Goal: Task Accomplishment & Management: Use online tool/utility

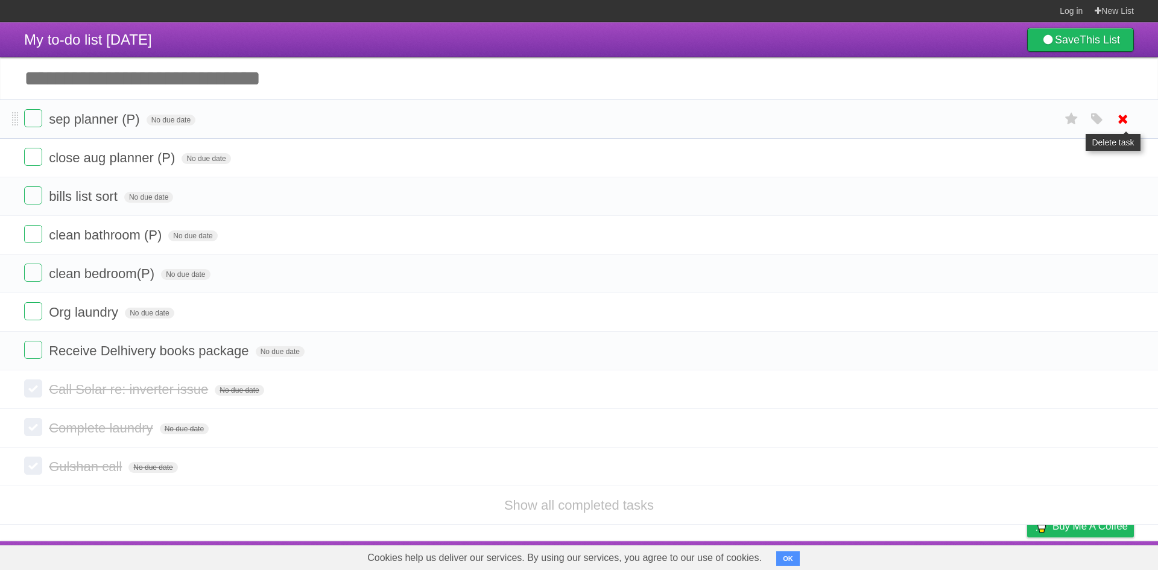
click at [1119, 118] on icon at bounding box center [1123, 119] width 17 height 20
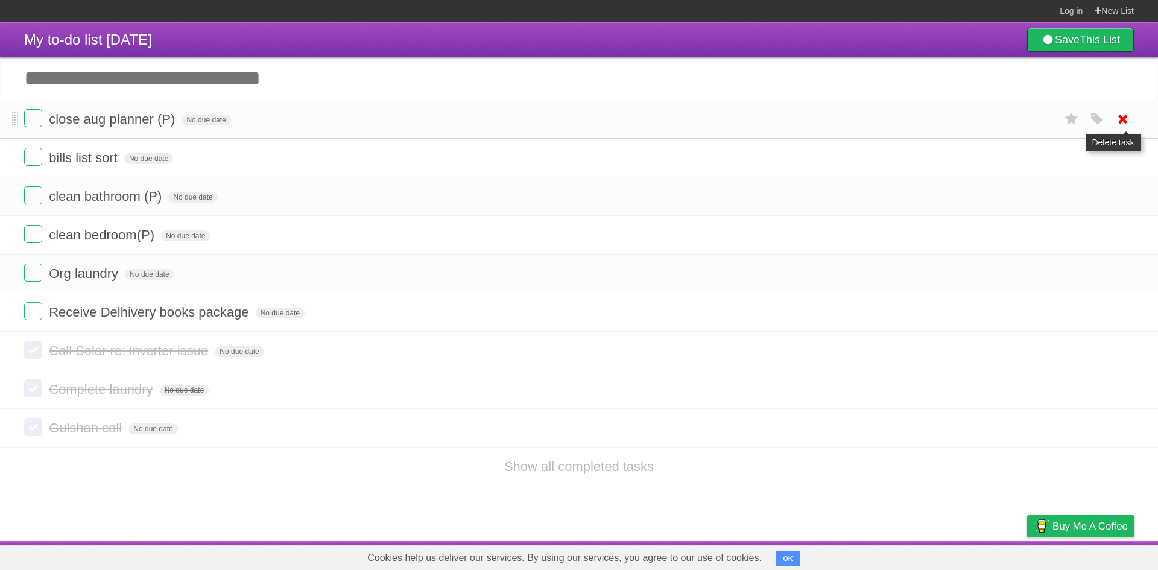
click at [1120, 117] on icon at bounding box center [1123, 119] width 17 height 20
click at [1119, 157] on icon at bounding box center [1123, 158] width 17 height 20
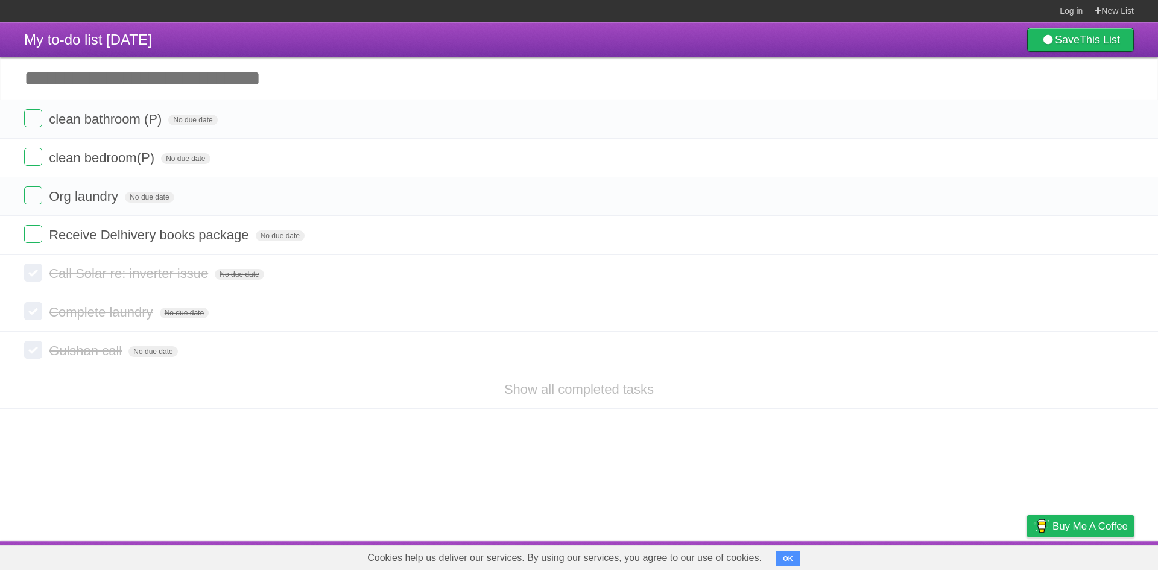
drag, startPoint x: 1129, startPoint y: 152, endPoint x: 632, endPoint y: 55, distance: 505.9
click at [1128, 151] on icon at bounding box center [1123, 158] width 17 height 20
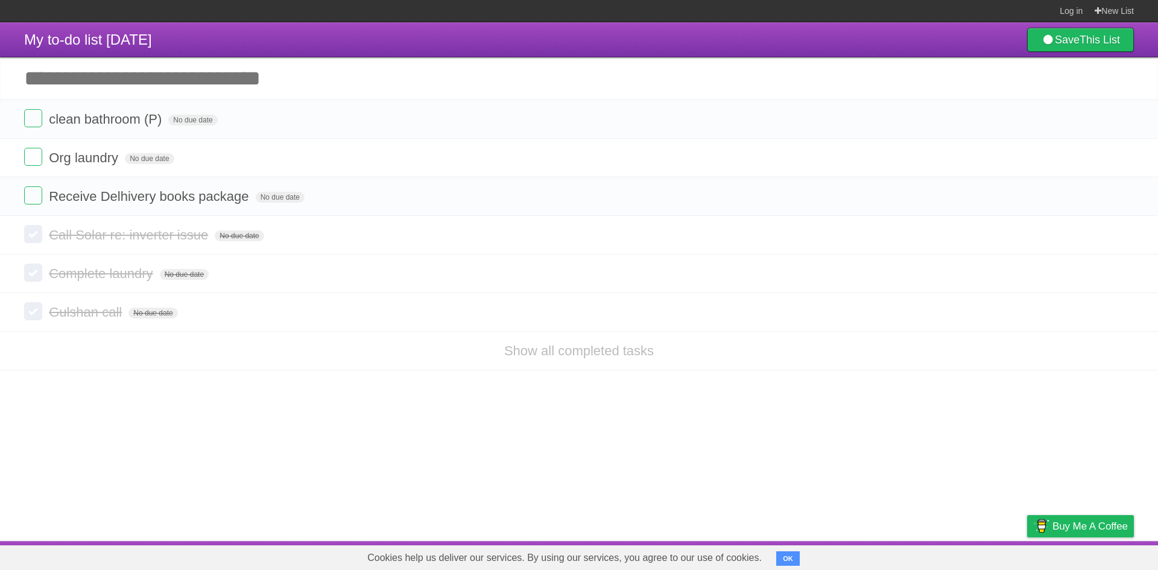
click at [1119, 122] on icon at bounding box center [1123, 119] width 17 height 20
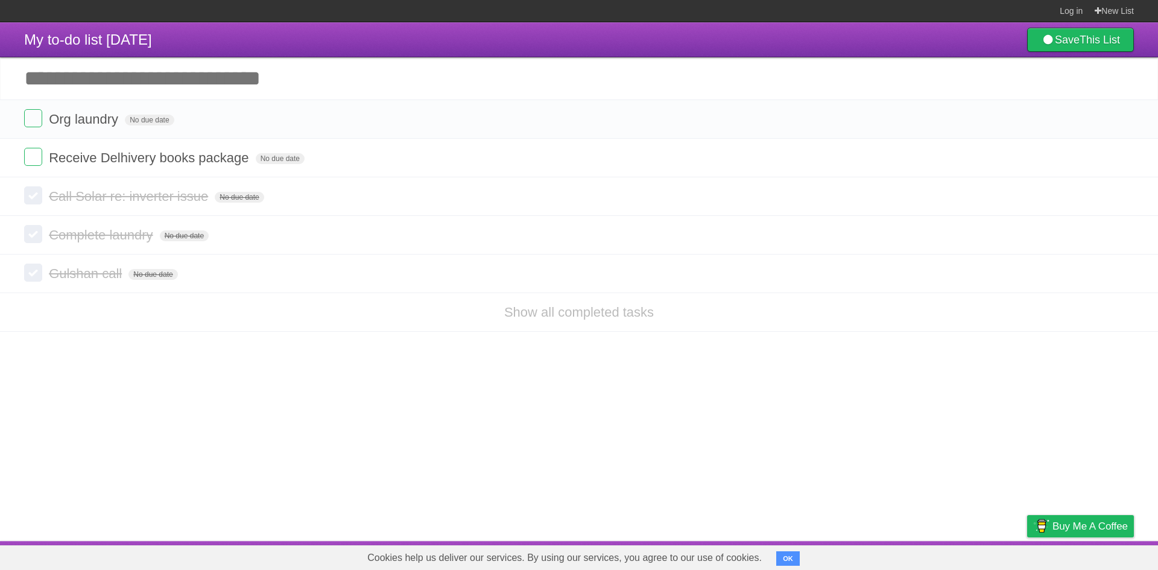
drag, startPoint x: 1123, startPoint y: 115, endPoint x: 617, endPoint y: 68, distance: 508.3
click at [1123, 115] on icon at bounding box center [1123, 119] width 17 height 20
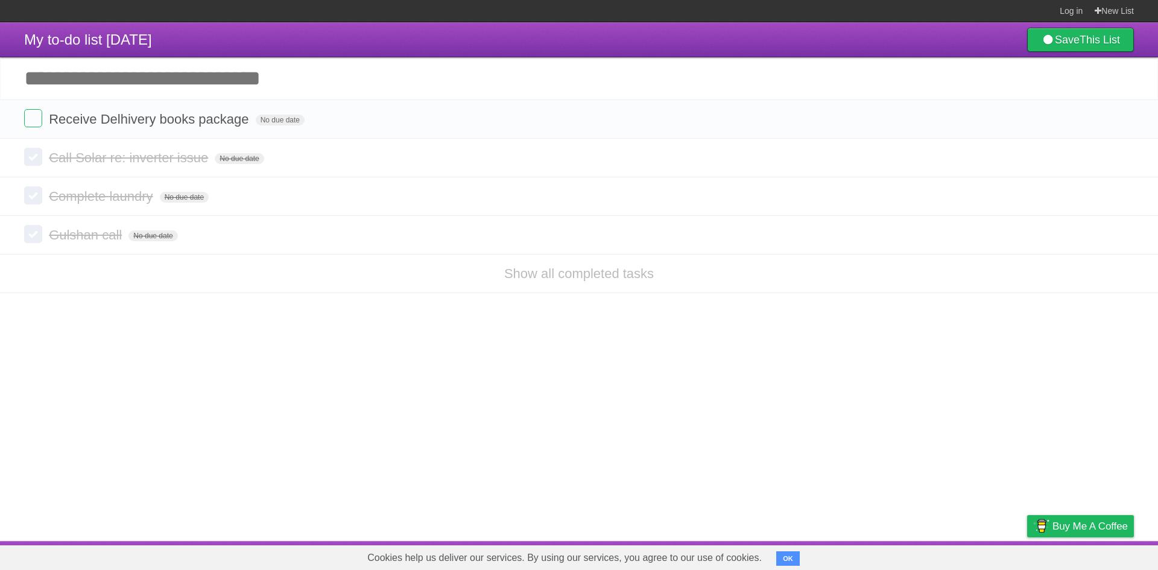
drag, startPoint x: 1123, startPoint y: 119, endPoint x: 630, endPoint y: 74, distance: 494.9
click at [1123, 119] on icon at bounding box center [1123, 119] width 17 height 20
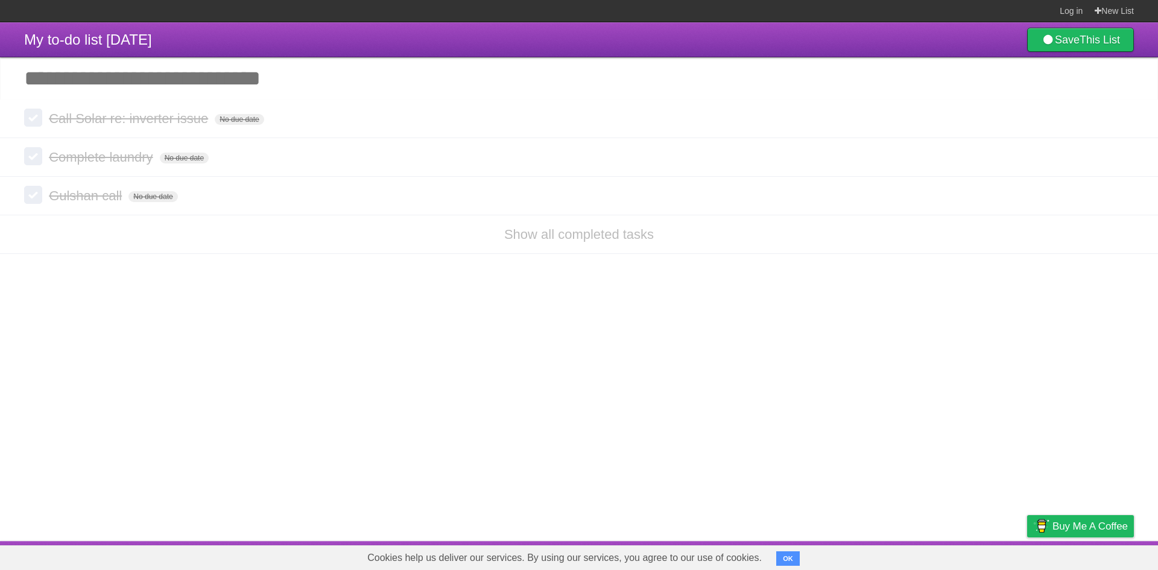
drag, startPoint x: 1131, startPoint y: 119, endPoint x: 638, endPoint y: 54, distance: 497.3
click at [1131, 119] on link at bounding box center [1123, 119] width 23 height 20
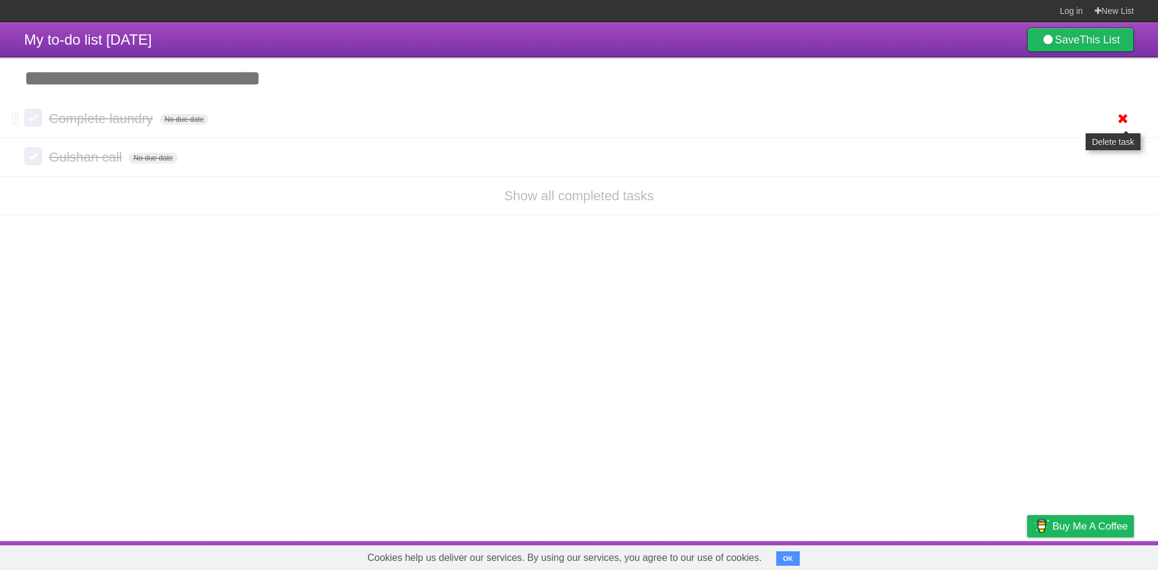
click at [1126, 121] on icon at bounding box center [1123, 119] width 17 height 20
click at [1121, 121] on icon at bounding box center [1123, 119] width 17 height 20
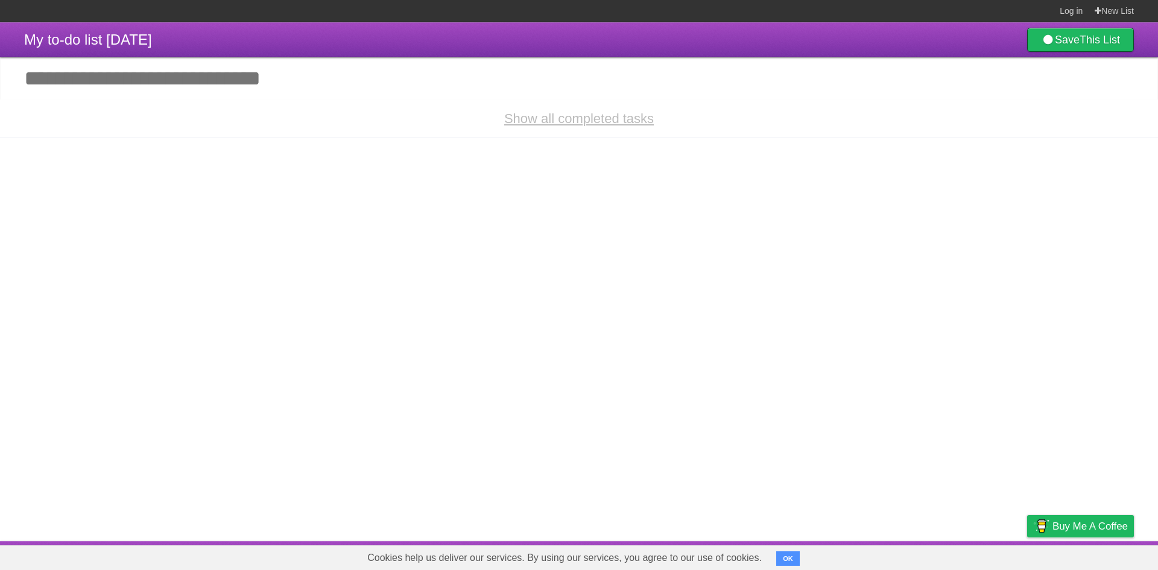
click at [592, 116] on link "Show all completed tasks" at bounding box center [579, 118] width 150 height 15
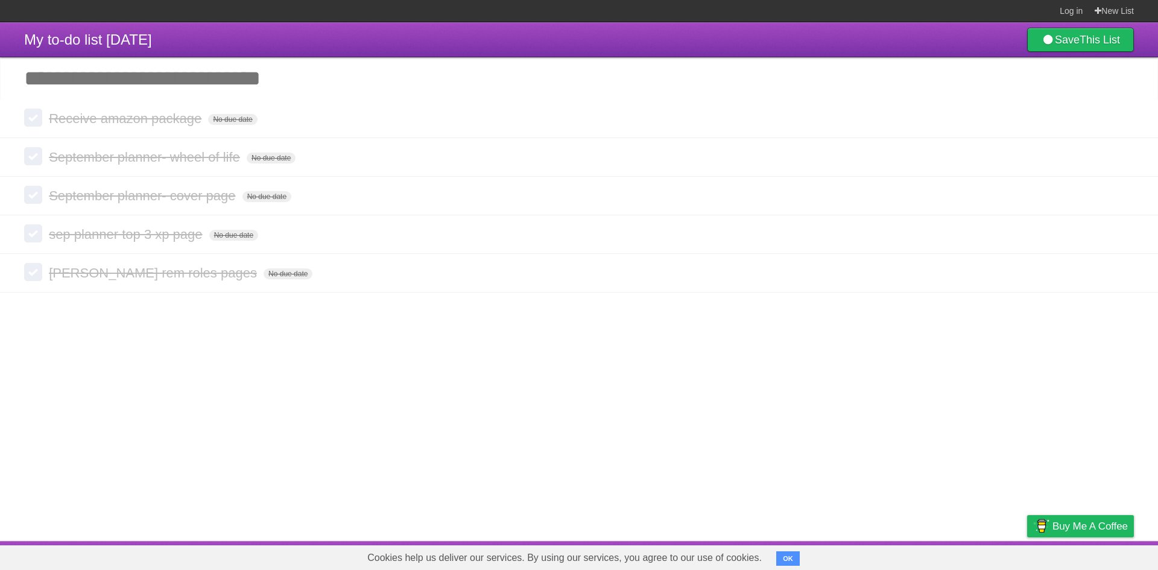
click at [1118, 126] on icon at bounding box center [1123, 119] width 17 height 20
click at [1125, 127] on icon at bounding box center [1123, 119] width 17 height 20
click at [1115, 115] on icon at bounding box center [1123, 119] width 17 height 20
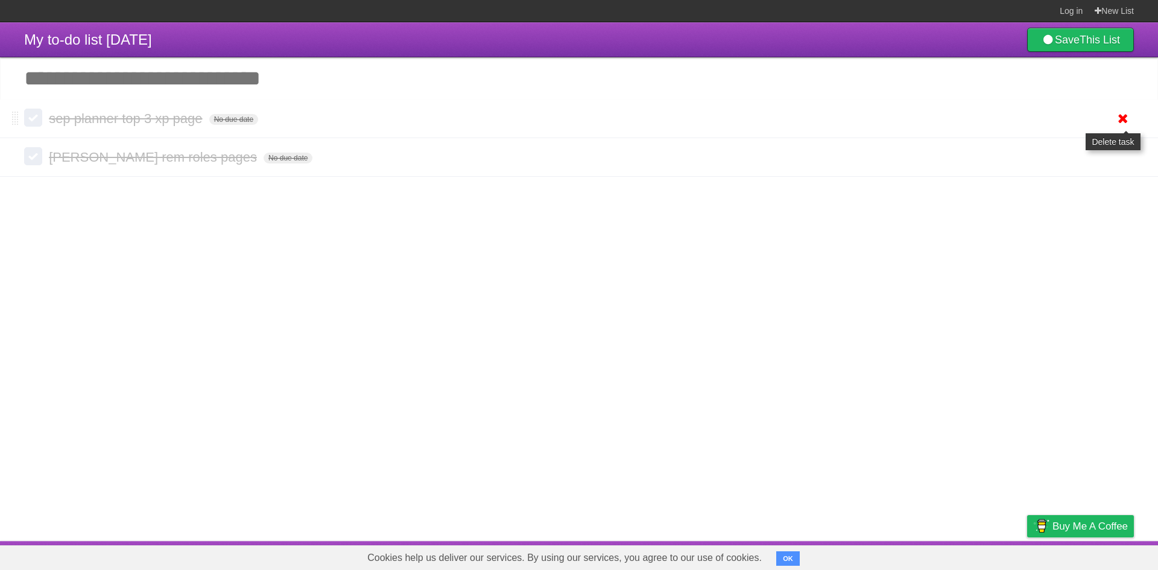
click at [1126, 122] on icon at bounding box center [1123, 119] width 17 height 20
click at [1123, 121] on icon at bounding box center [1123, 119] width 17 height 20
